Goal: Transaction & Acquisition: Subscribe to service/newsletter

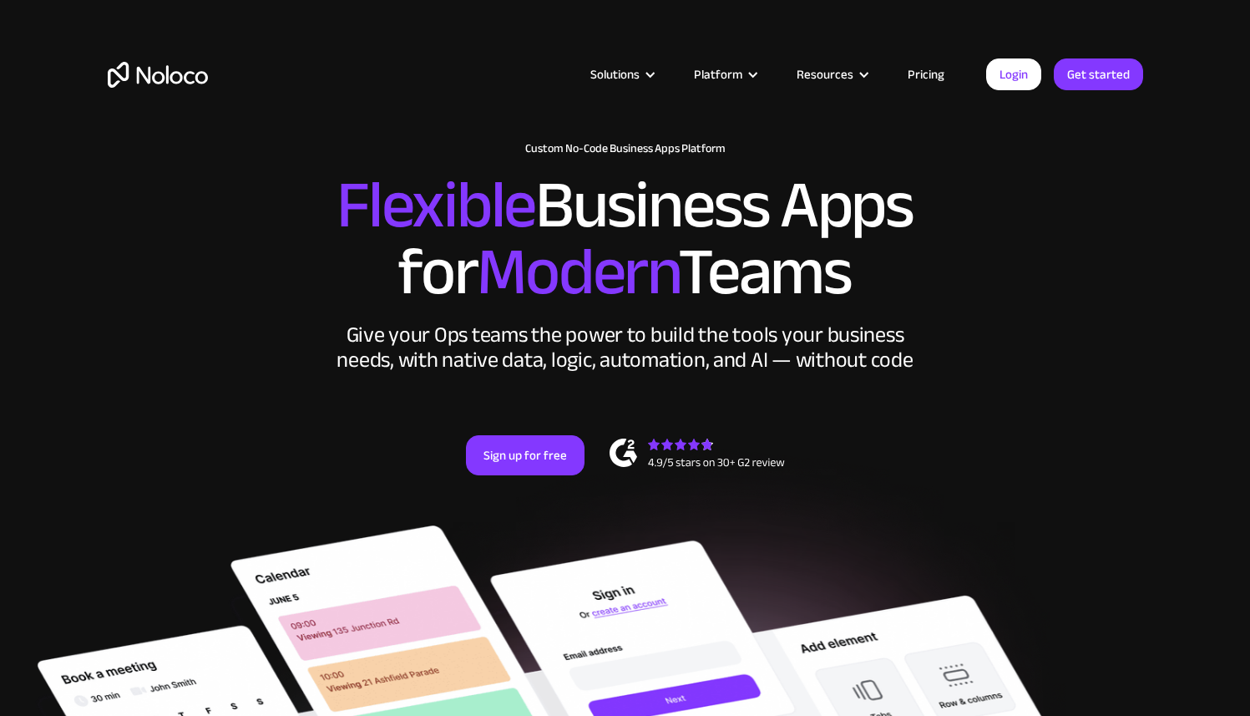
click at [942, 74] on link "Pricing" at bounding box center [926, 74] width 79 height 22
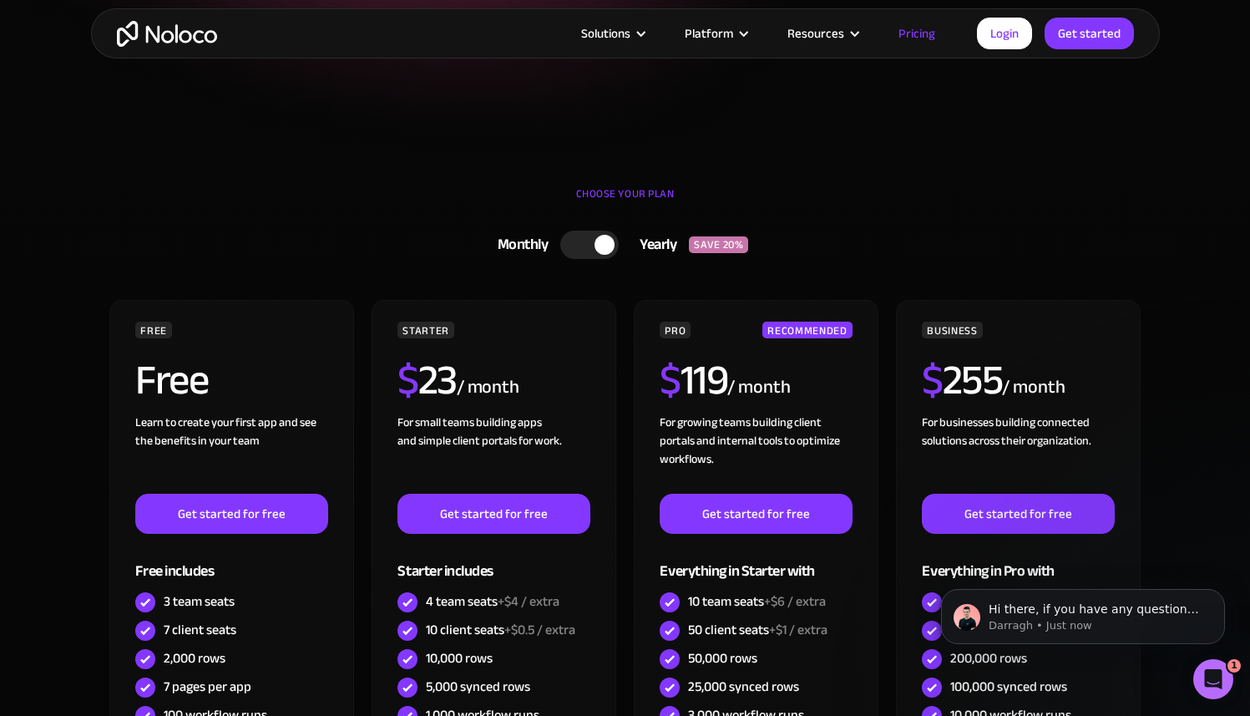
scroll to position [377, 0]
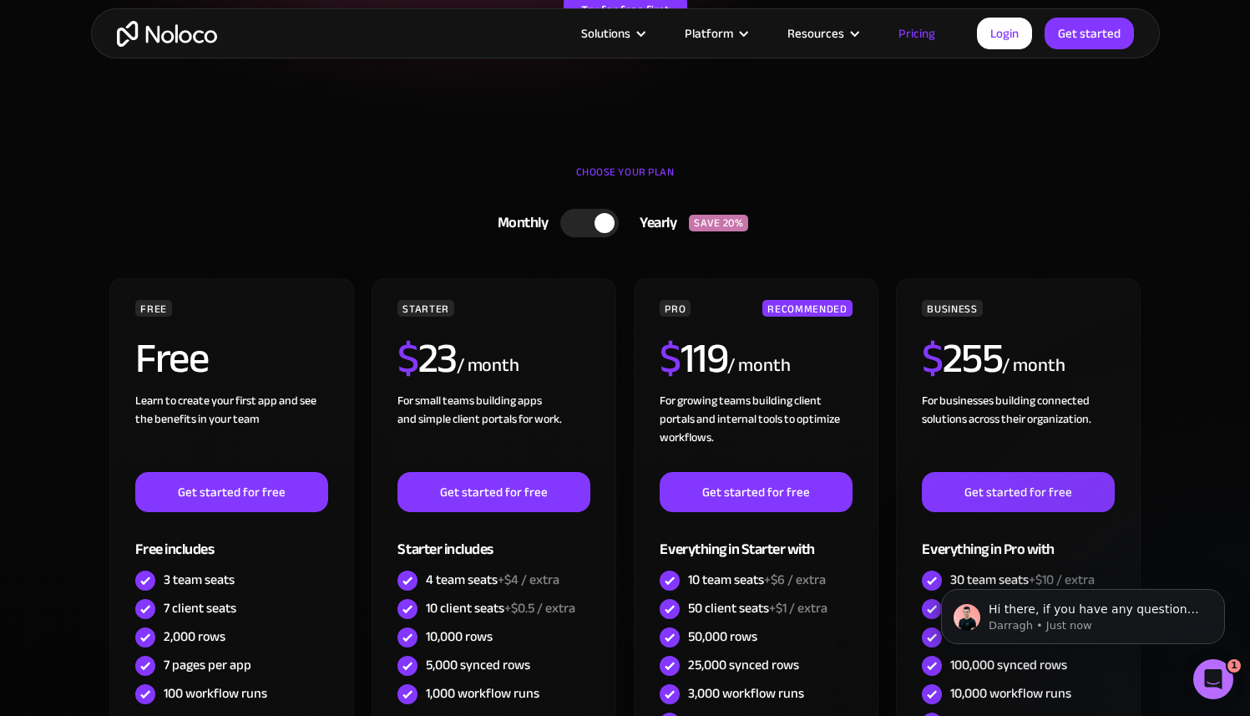
click at [582, 227] on div at bounding box center [589, 223] width 58 height 28
click at [601, 223] on div at bounding box center [596, 223] width 58 height 28
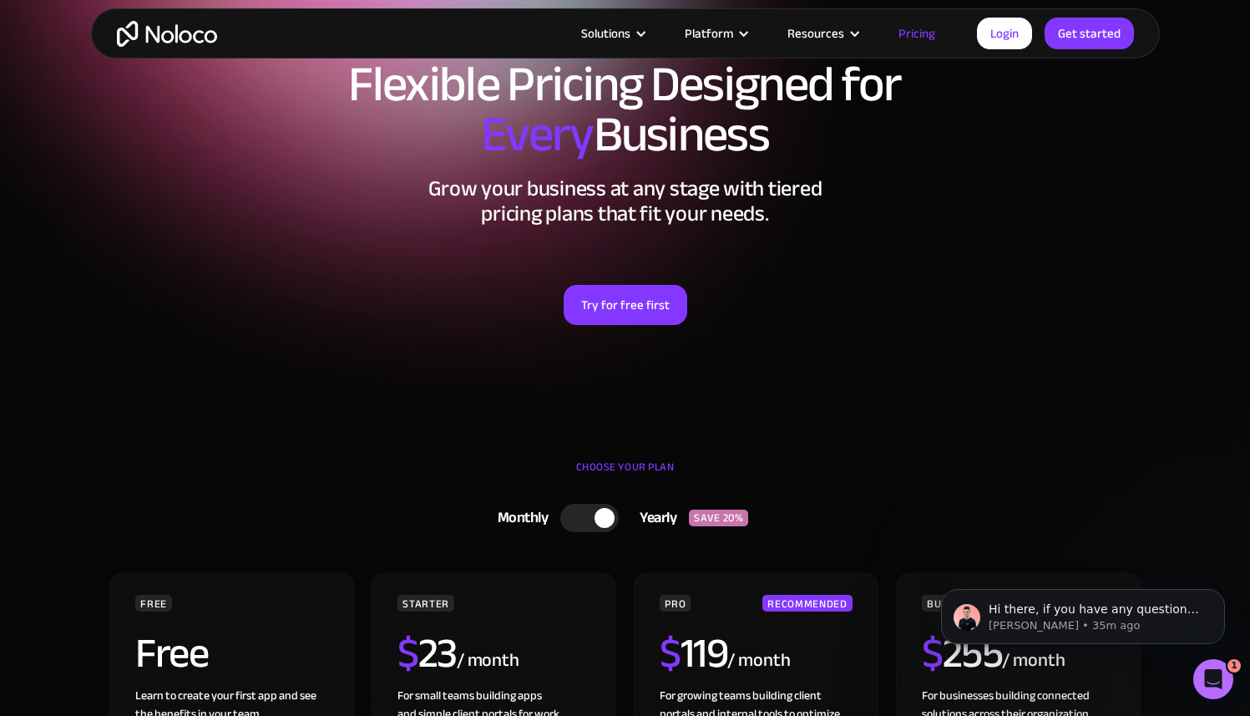
scroll to position [0, 0]
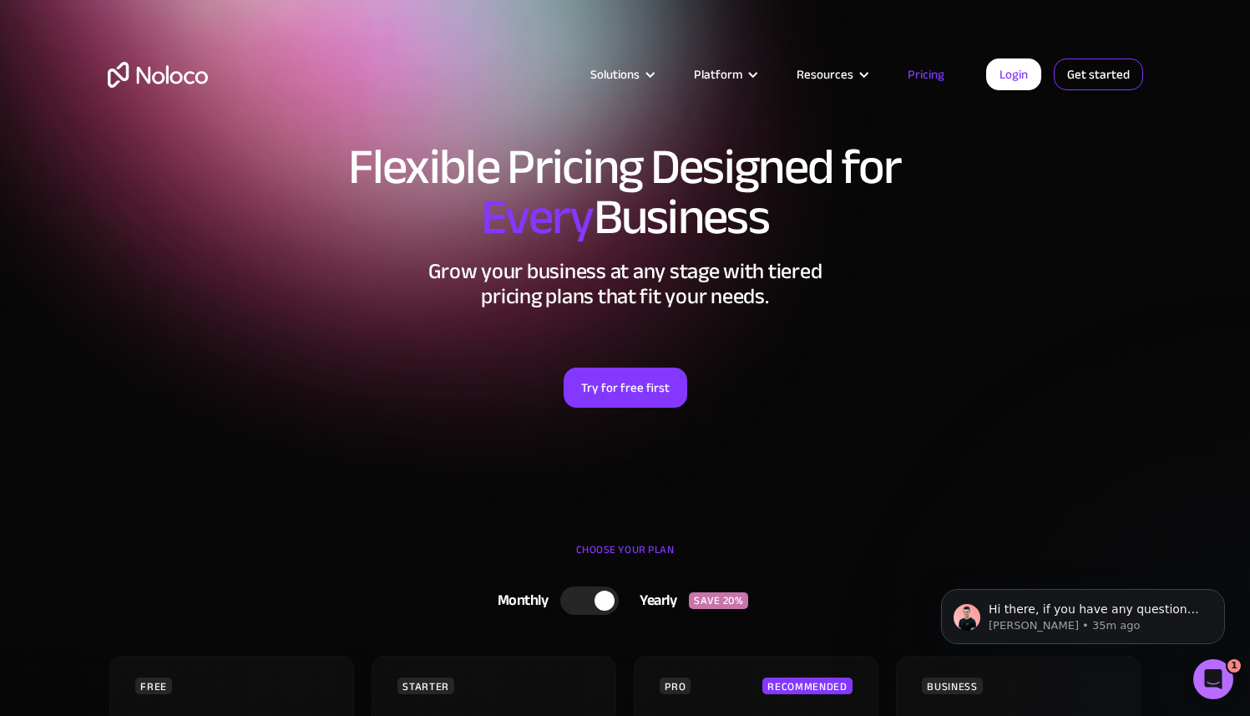
click at [0, 0] on link "Get started" at bounding box center [0, 0] width 0 height 0
